Goal: Transaction & Acquisition: Purchase product/service

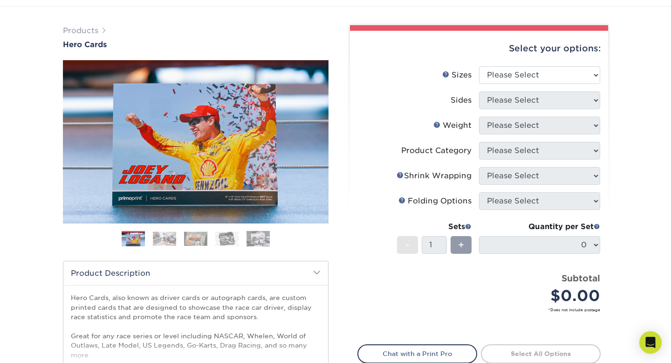
scroll to position [51, 0]
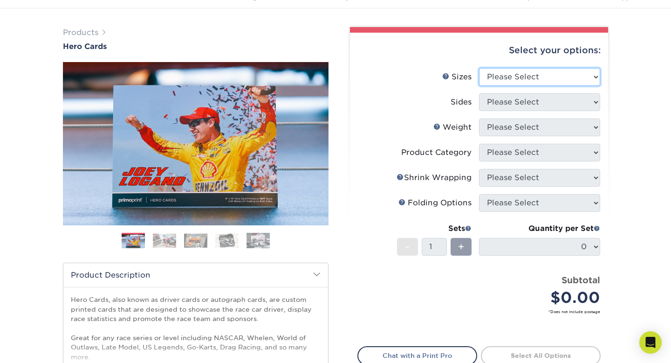
click at [529, 75] on select "Please Select 1.5" x 7" 4" x 6" 5" x 7" 6" x 8" 6" x 8.5" 6" x 9" 7" x 8.5" 7.5…" at bounding box center [539, 77] width 121 height 18
select select "4.00x6.00"
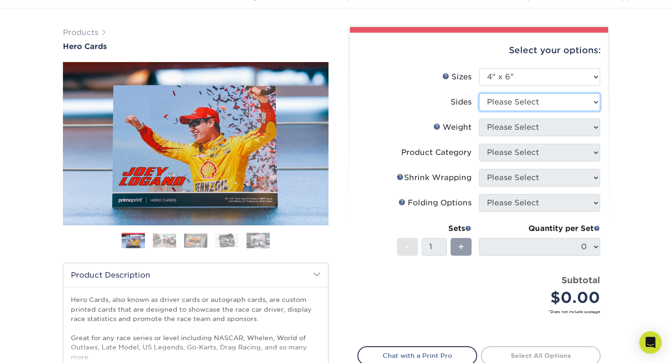
click at [505, 106] on select "Please Select Print Both Sides Print Front Only" at bounding box center [539, 102] width 121 height 18
select select "32d3c223-f82c-492b-b915-ba065a00862f"
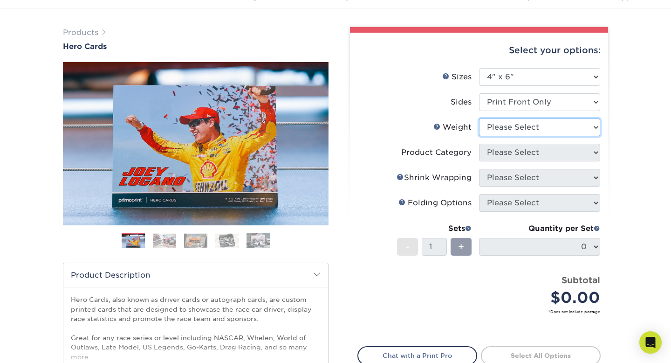
click at [500, 130] on select "Please Select 14PT 100LB 16PT" at bounding box center [539, 127] width 121 height 18
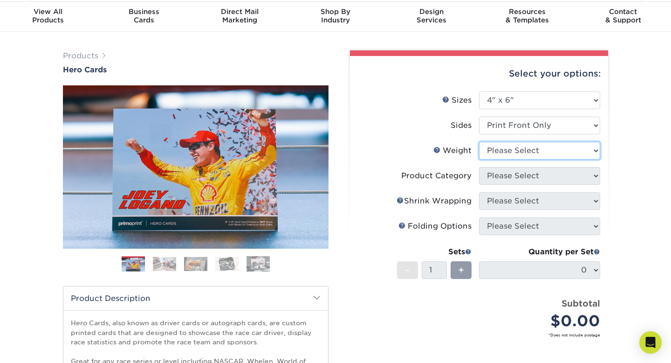
scroll to position [19, 0]
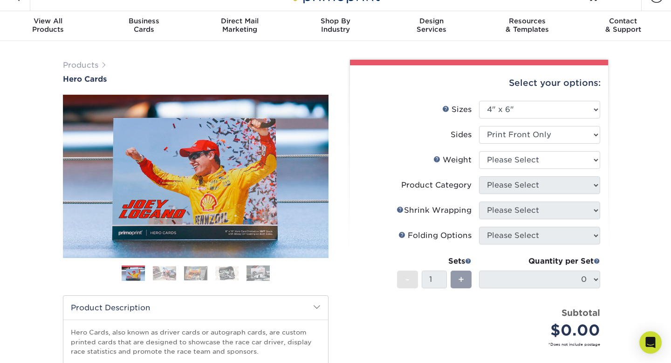
click at [601, 281] on div "Select your options: Sizes Help Sizes Please Select 1.5" x 7" 4" x 6" 5" x 7" 6…" at bounding box center [479, 263] width 258 height 396
click at [438, 157] on link "Weight Help" at bounding box center [436, 158] width 7 height 7
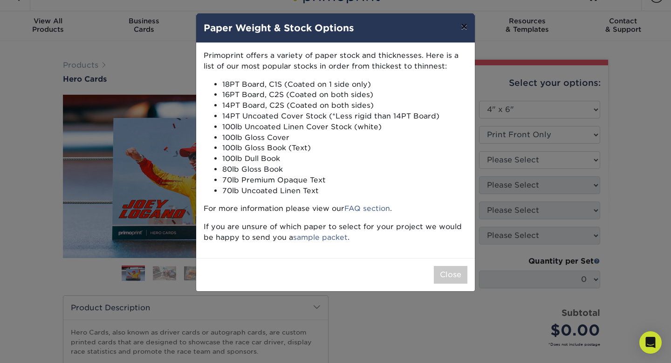
click at [466, 27] on button "×" at bounding box center [463, 27] width 21 height 26
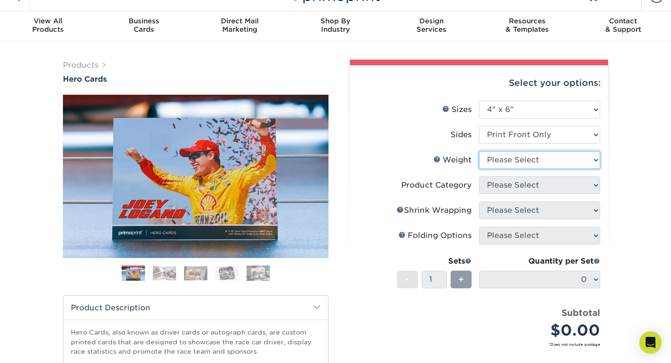
click at [507, 155] on select "Please Select 14PT 100LB 16PT" at bounding box center [539, 160] width 121 height 18
select select "100LB"
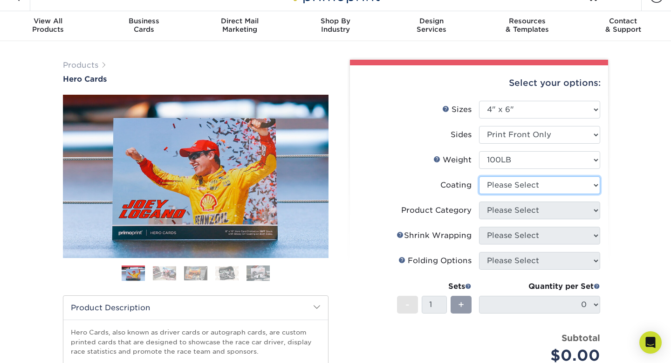
click at [515, 183] on select at bounding box center [539, 185] width 121 height 18
select select "3e7618de-abca-4bda-9f97-8b9129e913d8"
